Goal: Task Accomplishment & Management: Complete application form

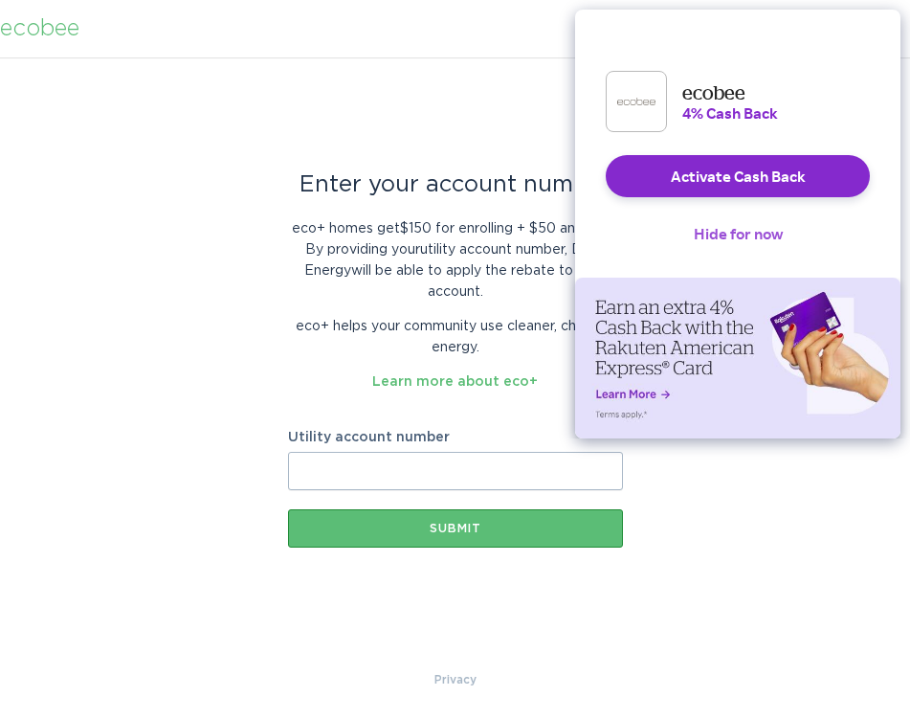
click at [742, 254] on button "Hide for now" at bounding box center [738, 233] width 120 height 42
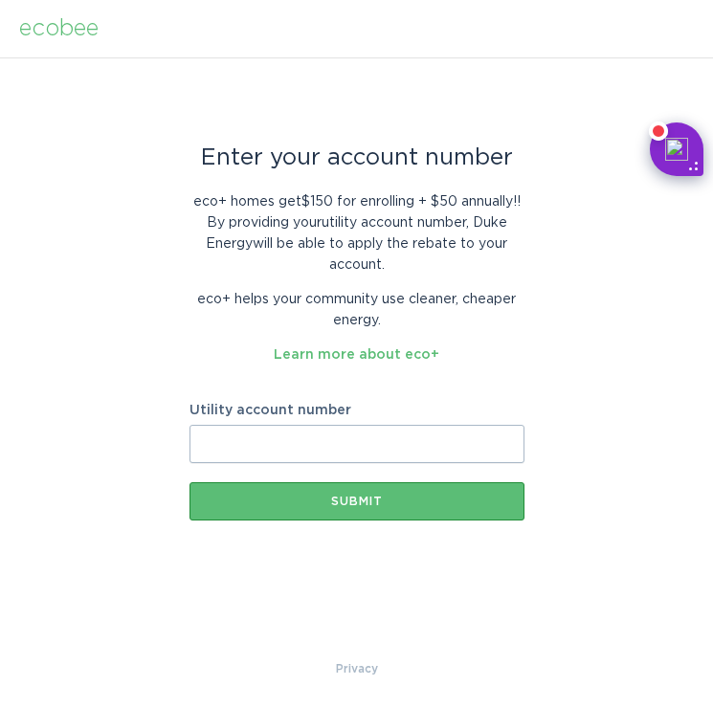
click at [304, 453] on input "Utility account number" at bounding box center [356, 444] width 335 height 38
type input "910190490117"
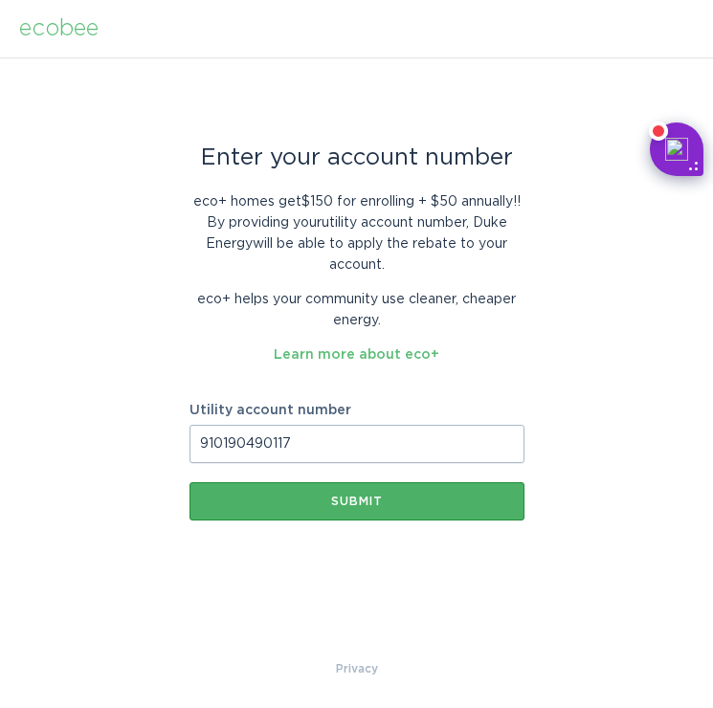
click at [334, 500] on div "Submit" at bounding box center [357, 501] width 316 height 11
